Goal: Navigation & Orientation: Find specific page/section

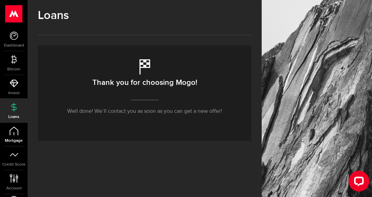
click at [17, 131] on icon at bounding box center [14, 131] width 9 height 9
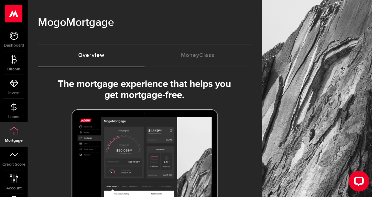
select select "3knYdhfXw4iYoq2m0WGQES"
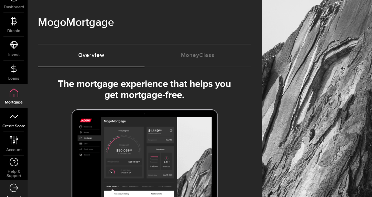
scroll to position [39, 0]
click at [13, 124] on span "Credit Score" at bounding box center [14, 125] width 28 height 4
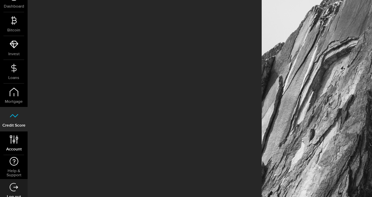
click at [16, 137] on use at bounding box center [14, 139] width 8 height 8
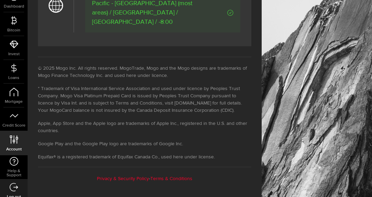
scroll to position [490, 0]
click at [16, 169] on span "Help & Support" at bounding box center [14, 173] width 28 height 8
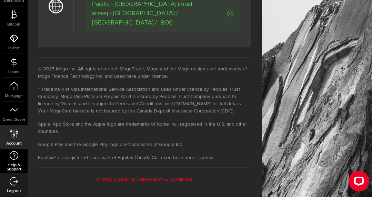
scroll to position [45, 0]
click at [15, 158] on icon at bounding box center [13, 155] width 9 height 9
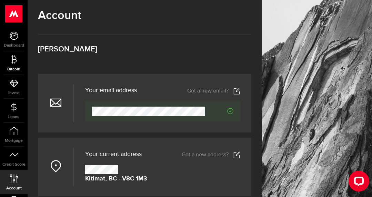
scroll to position [0, 0]
click at [18, 17] on use at bounding box center [14, 13] width 17 height 17
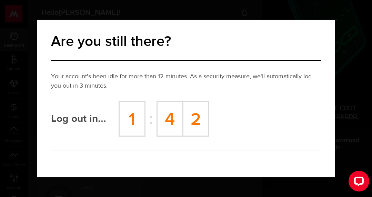
click at [339, 129] on div "Are you still there? Your account's been idle for more than 12 minutes. As a se…" at bounding box center [186, 98] width 372 height 197
click at [300, 194] on div "Are you still there? Your account's been idle for more than 12 minutes. As a se…" at bounding box center [186, 98] width 372 height 197
